Goal: Task Accomplishment & Management: Use online tool/utility

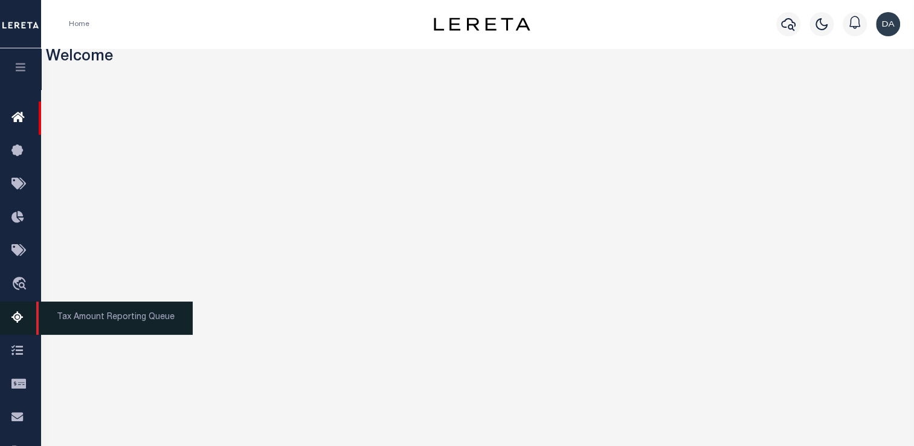
click at [14, 325] on icon at bounding box center [20, 317] width 19 height 15
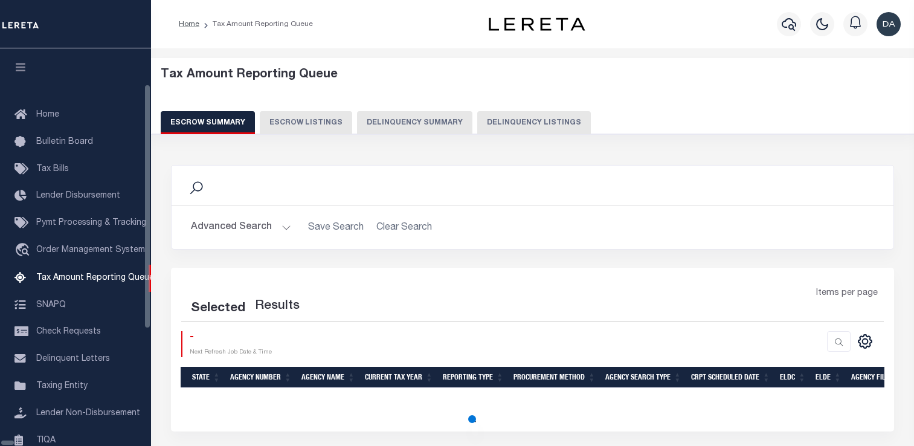
select select "100"
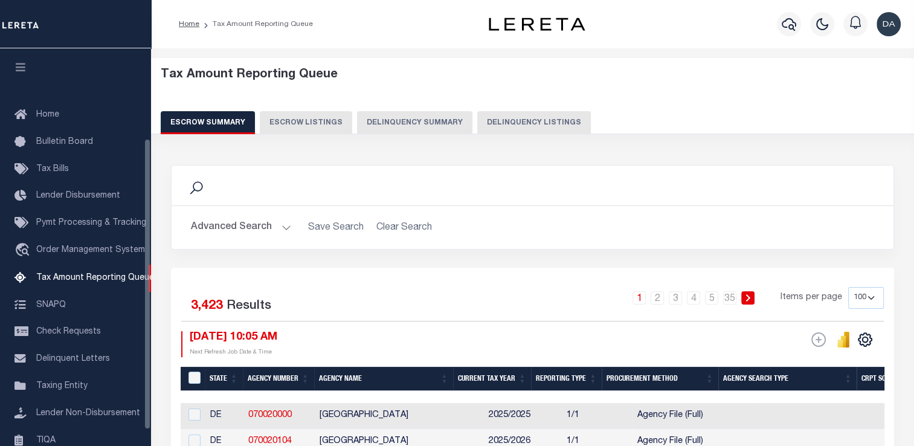
scroll to position [123, 0]
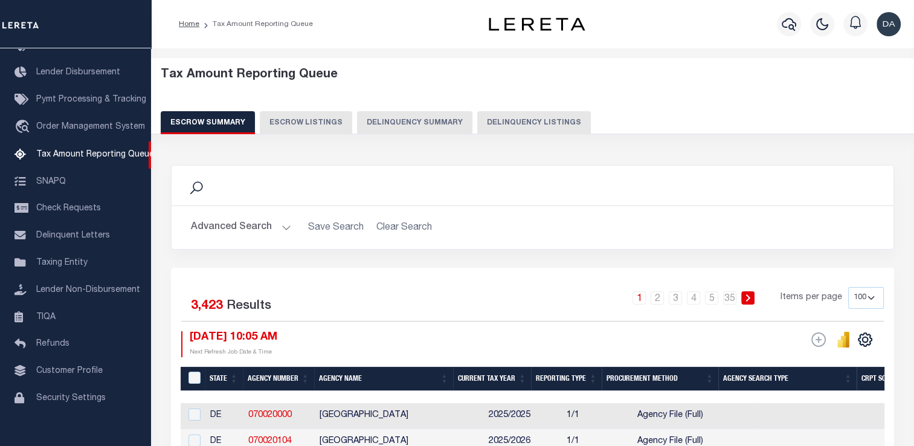
click at [444, 108] on div "Tax Amount Reporting Queue Escrow Summary Escrow Listings Delinquency Summary" at bounding box center [533, 101] width 744 height 66
click at [398, 134] on div "Tax Amount Reporting Queue Escrow Summary Escrow Listings Delinquency Summary" at bounding box center [533, 96] width 768 height 77
click at [411, 127] on button "Delinquency Summary" at bounding box center [414, 122] width 115 height 23
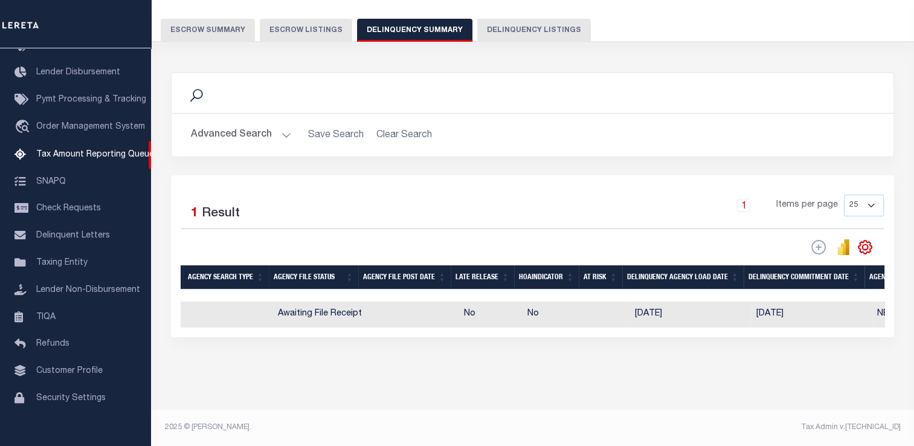
scroll to position [0, 0]
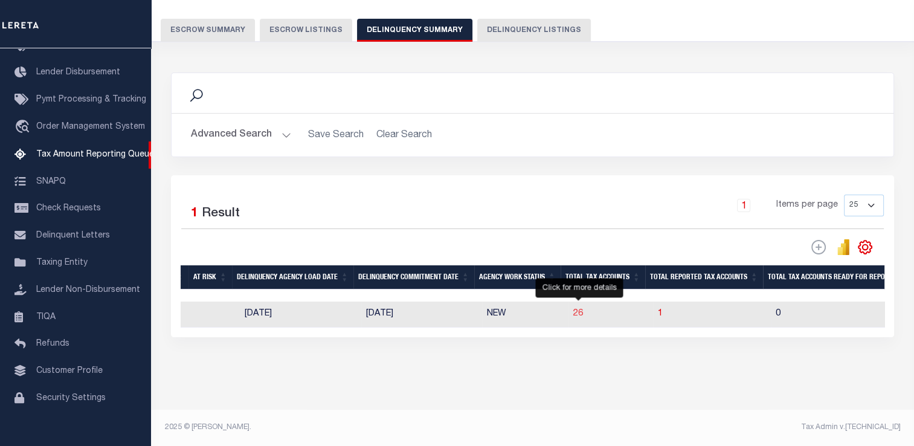
click at [578, 309] on span "26" at bounding box center [578, 313] width 10 height 8
select select "100"
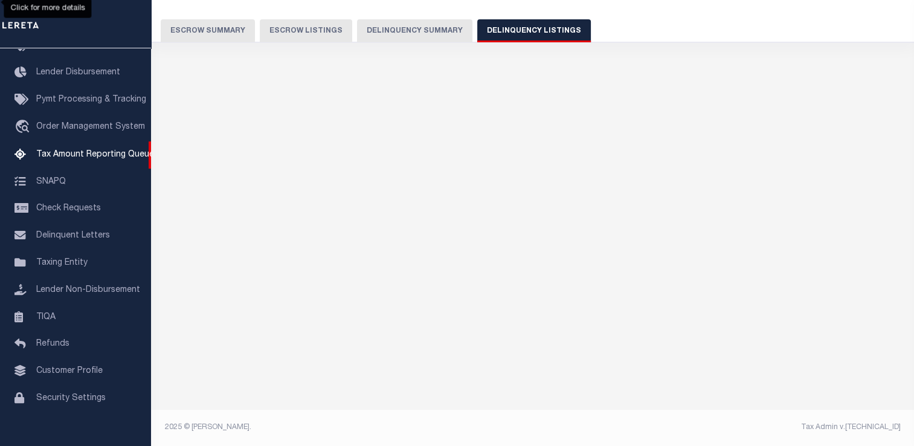
scroll to position [90, 0]
select select "100"
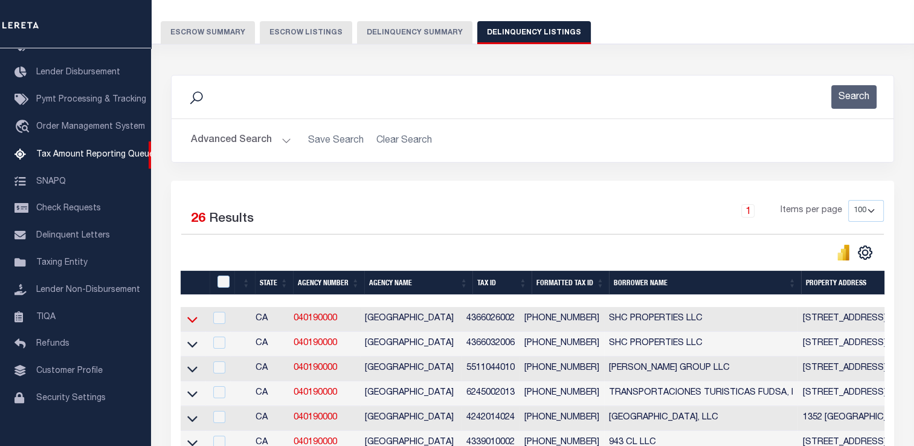
click at [192, 321] on icon at bounding box center [192, 319] width 10 height 13
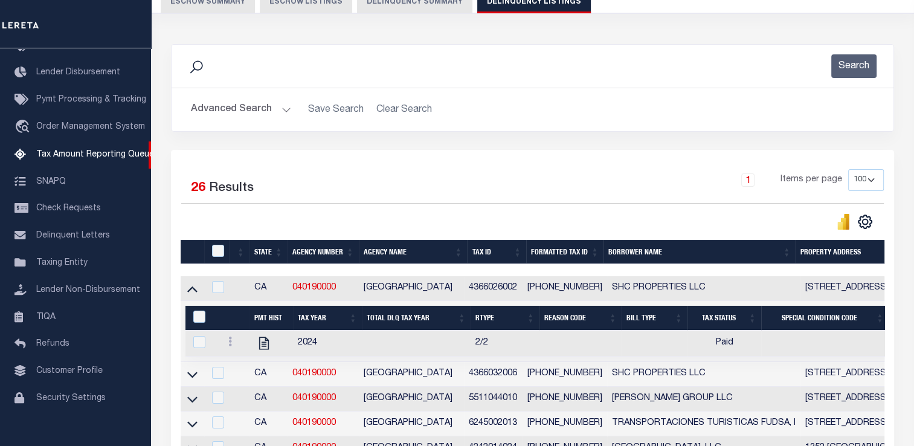
scroll to position [242, 0]
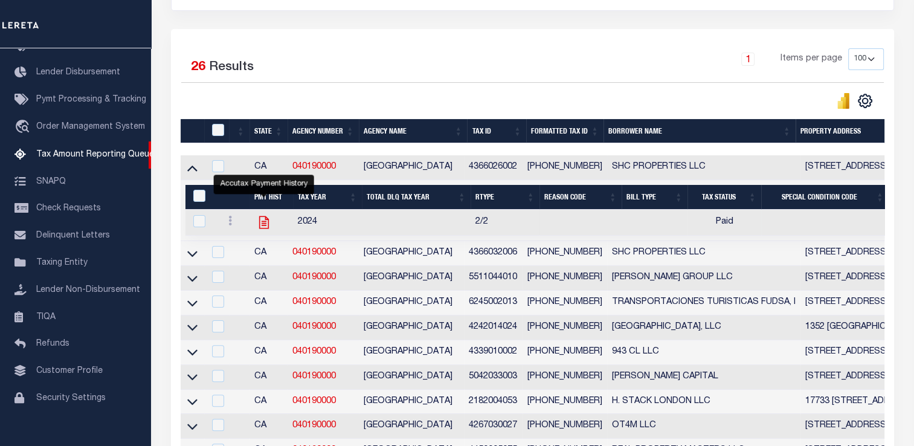
click at [268, 223] on icon "" at bounding box center [264, 222] width 16 height 16
checkbox input "true"
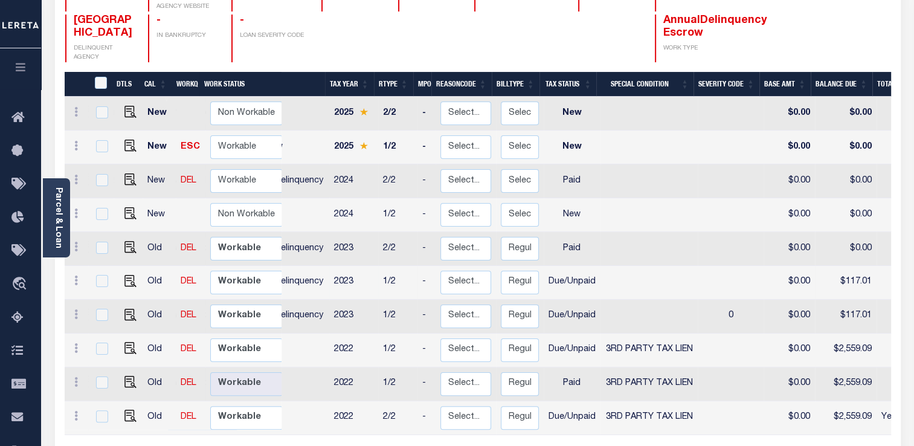
scroll to position [0, 103]
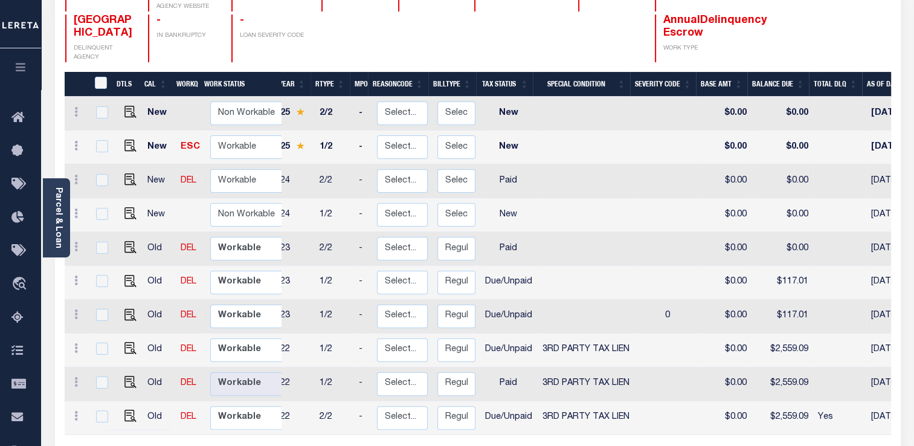
drag, startPoint x: 675, startPoint y: 275, endPoint x: 722, endPoint y: 274, distance: 47.1
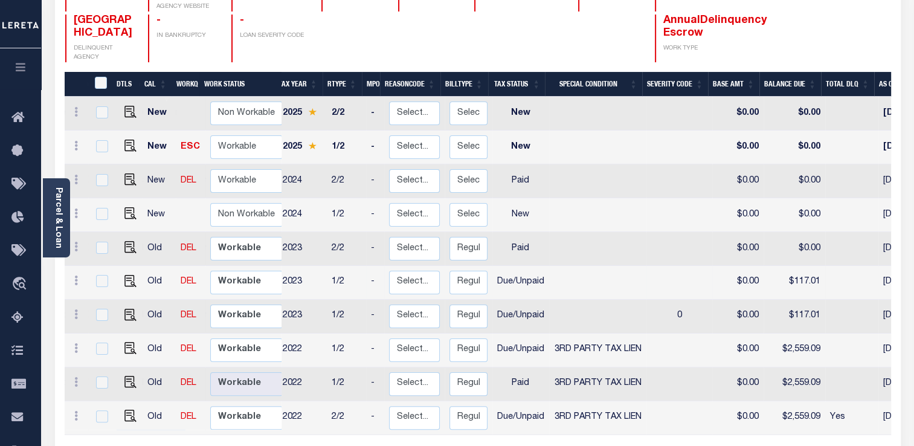
scroll to position [0, 0]
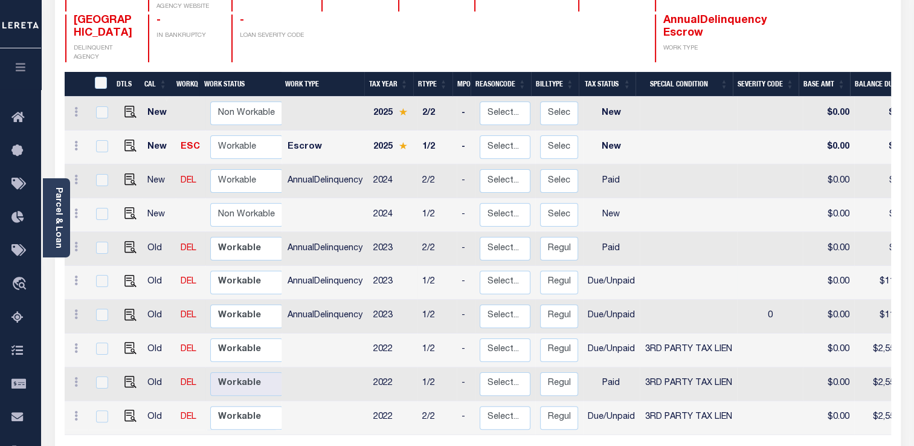
drag, startPoint x: 766, startPoint y: 274, endPoint x: 607, endPoint y: 274, distance: 159.4
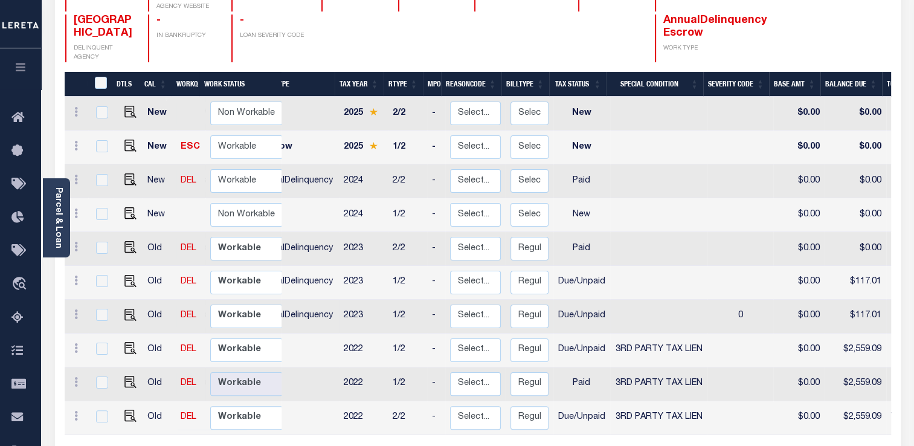
scroll to position [0, 34]
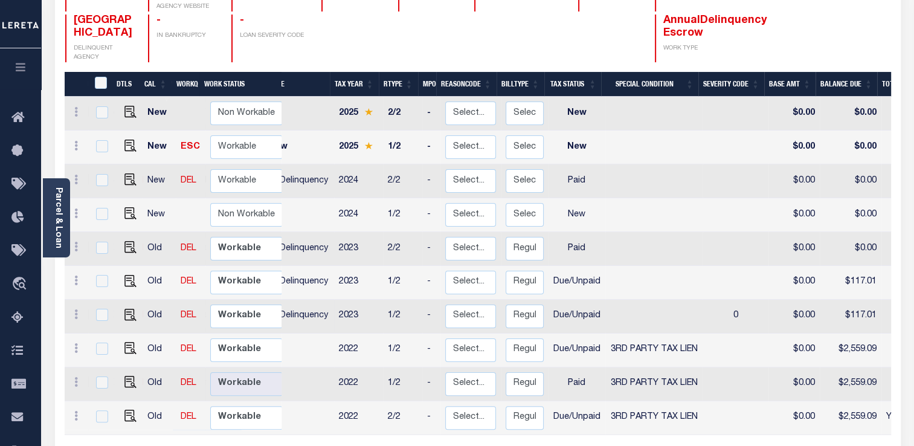
drag, startPoint x: 307, startPoint y: 303, endPoint x: 332, endPoint y: 303, distance: 24.8
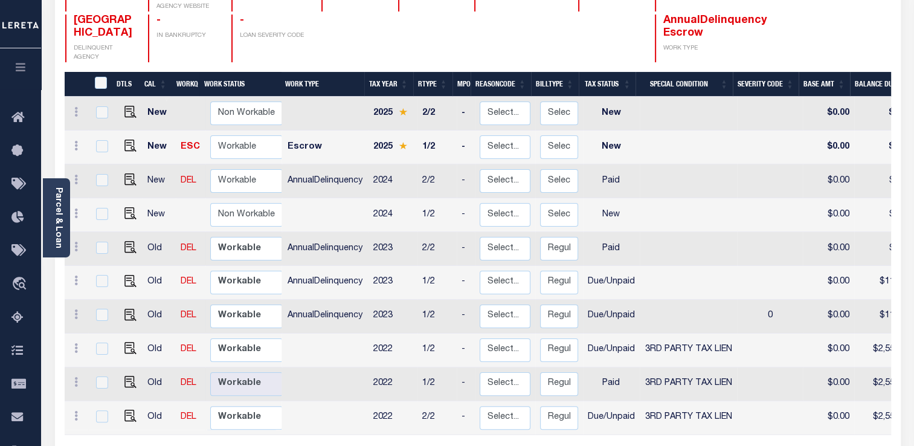
drag, startPoint x: 659, startPoint y: 306, endPoint x: 589, endPoint y: 300, distance: 70.4
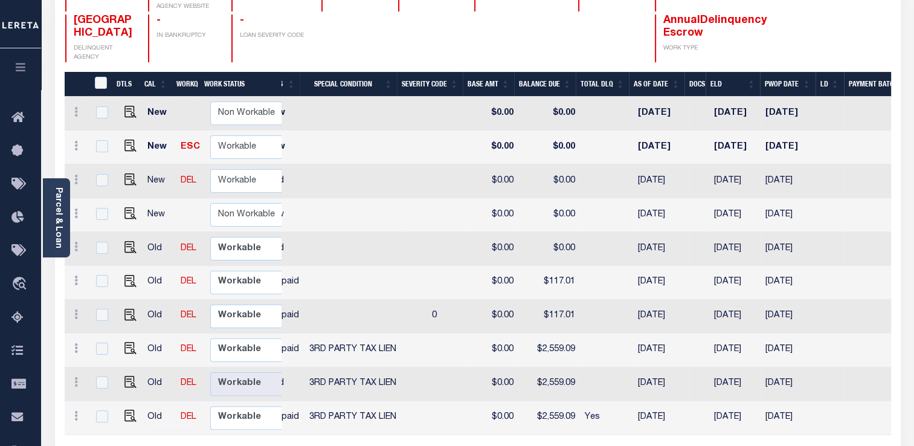
drag, startPoint x: 620, startPoint y: 300, endPoint x: 659, endPoint y: 300, distance: 39.3
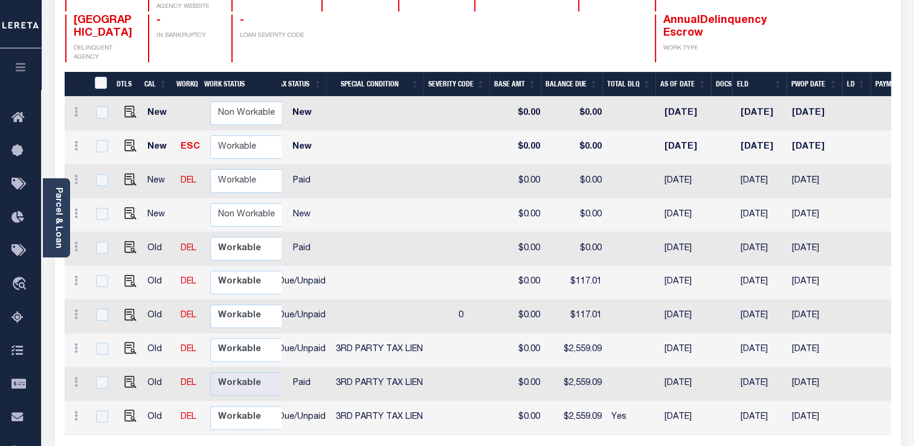
drag, startPoint x: 808, startPoint y: 300, endPoint x: 775, endPoint y: 303, distance: 32.8
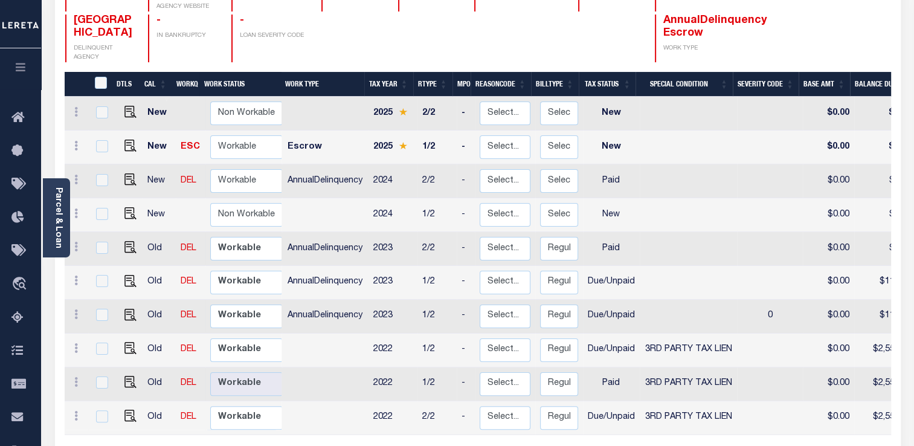
drag, startPoint x: 775, startPoint y: 303, endPoint x: 685, endPoint y: 295, distance: 90.9
drag, startPoint x: 426, startPoint y: 263, endPoint x: 438, endPoint y: 266, distance: 11.7
click at [438, 266] on td "1/2" at bounding box center [436, 283] width 39 height 34
checkbox input "true"
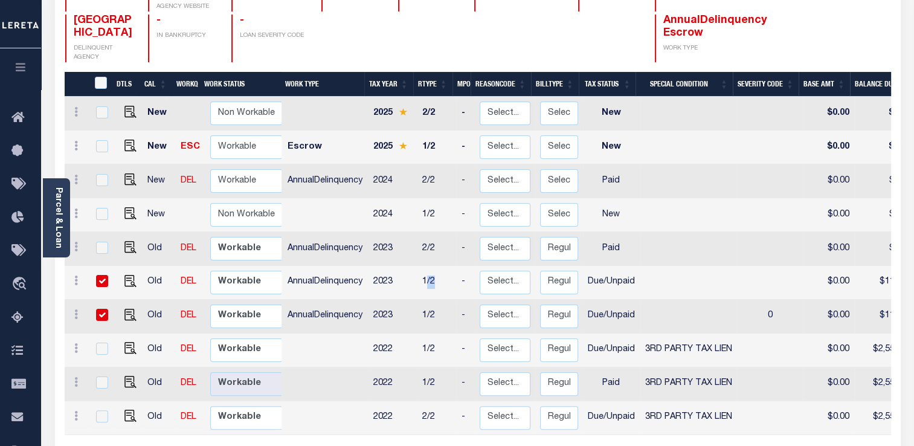
checkbox input "true"
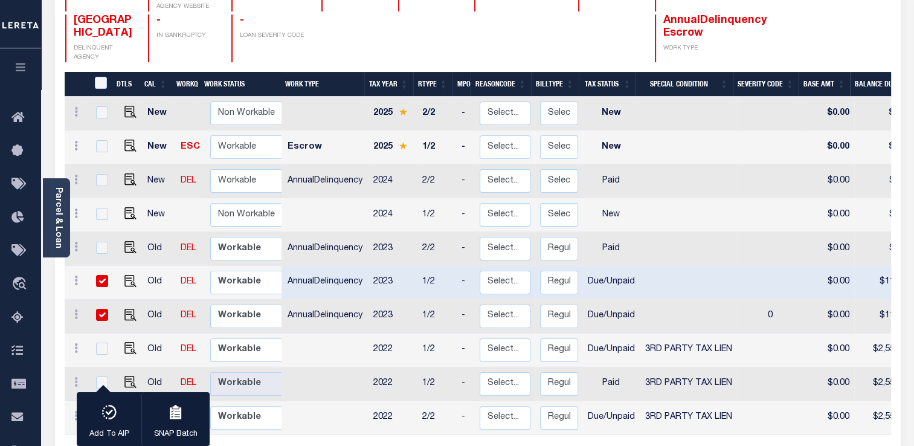
drag, startPoint x: 438, startPoint y: 266, endPoint x: 417, endPoint y: 273, distance: 21.8
click at [417, 273] on td "1/2" at bounding box center [436, 283] width 39 height 34
checkbox input "false"
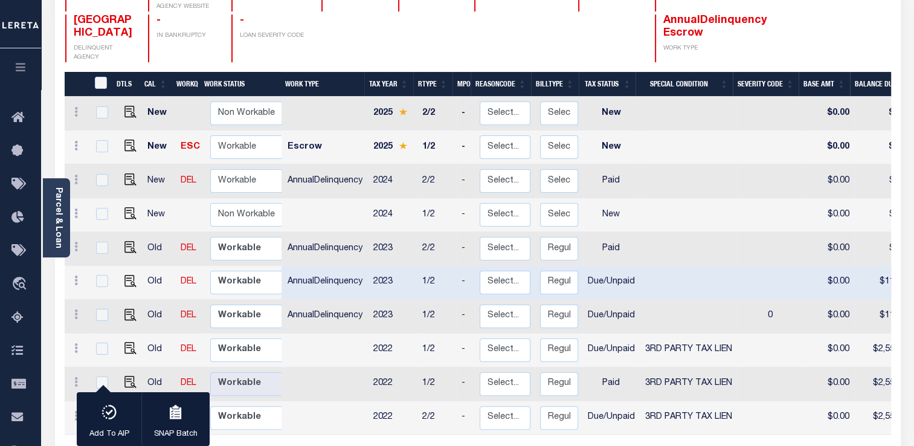
checkbox input "false"
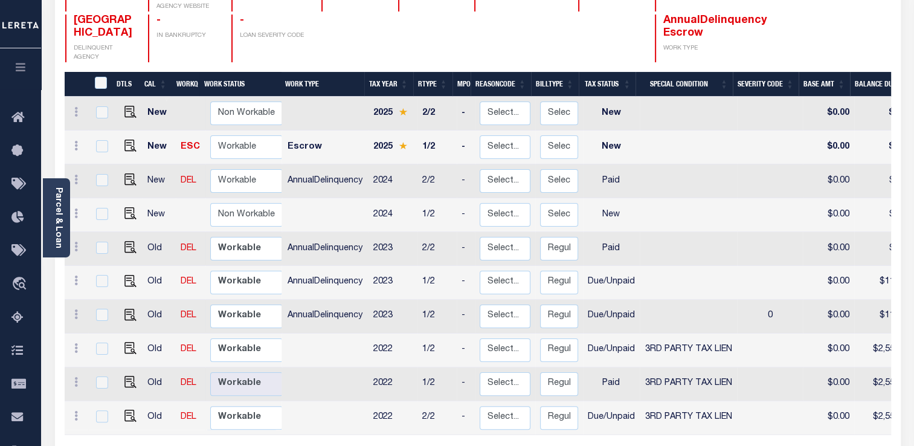
scroll to position [0, 0]
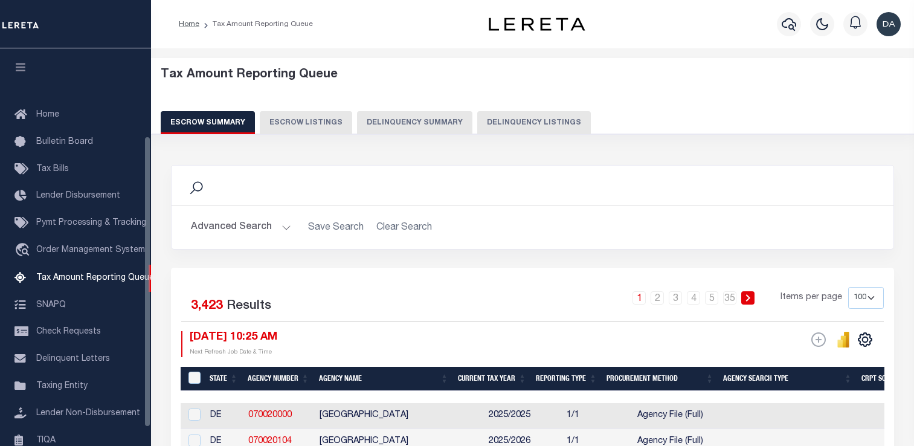
select select "100"
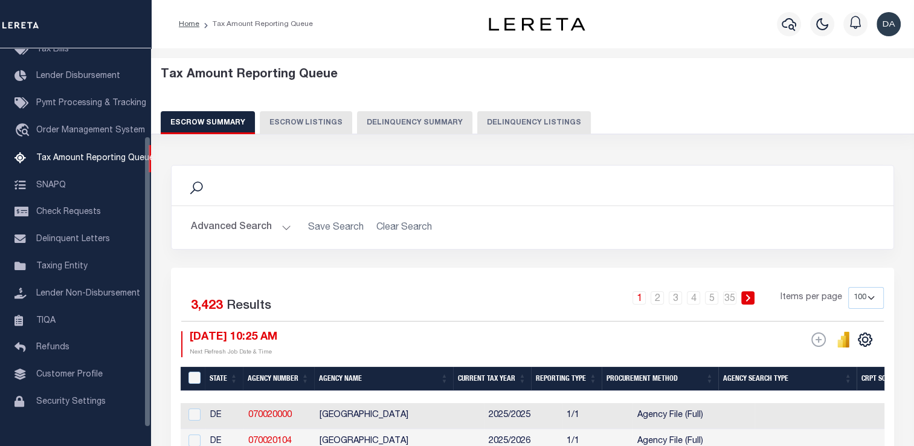
click at [407, 122] on button "Delinquency Summary" at bounding box center [414, 122] width 115 height 23
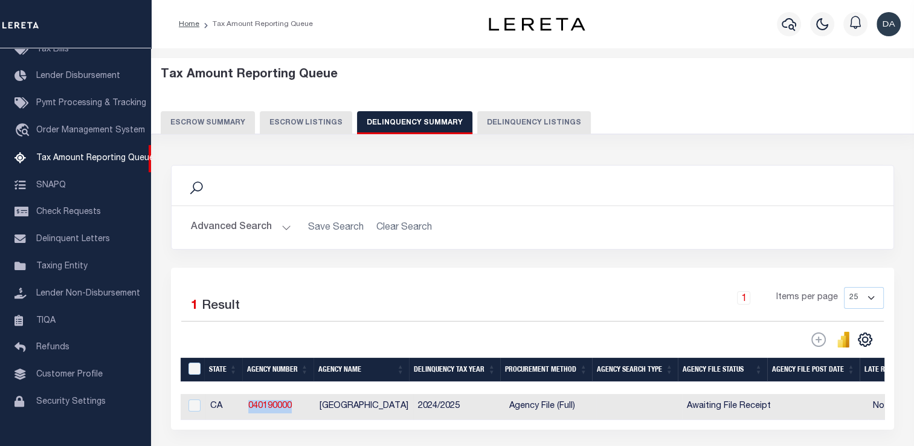
drag, startPoint x: 305, startPoint y: 412, endPoint x: 249, endPoint y: 417, distance: 56.4
click at [249, 417] on td "040190000" at bounding box center [278, 407] width 71 height 26
checkbox input "true"
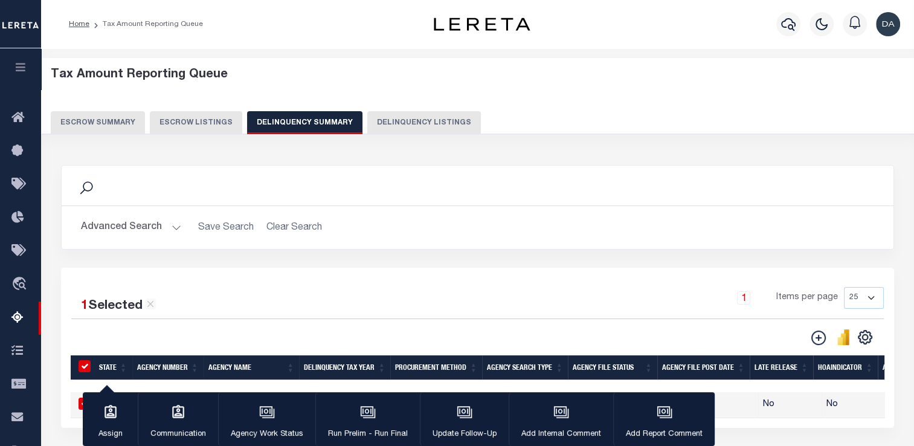
copy link "040190000"
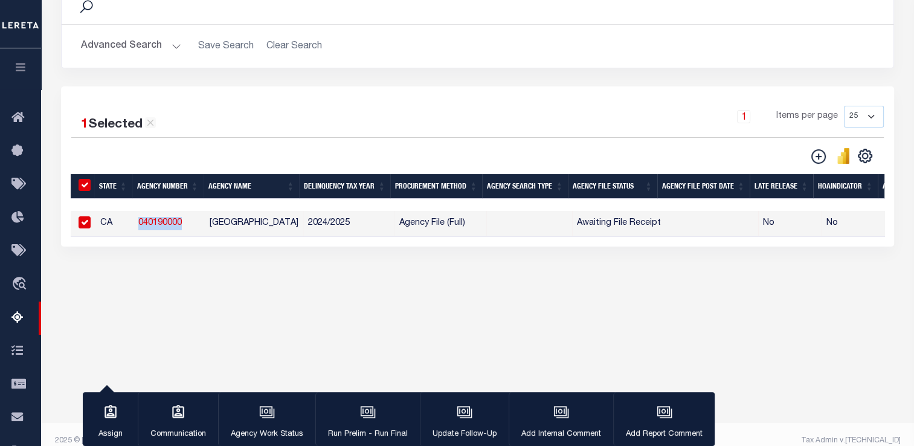
scroll to position [194, 0]
